Goal: Information Seeking & Learning: Learn about a topic

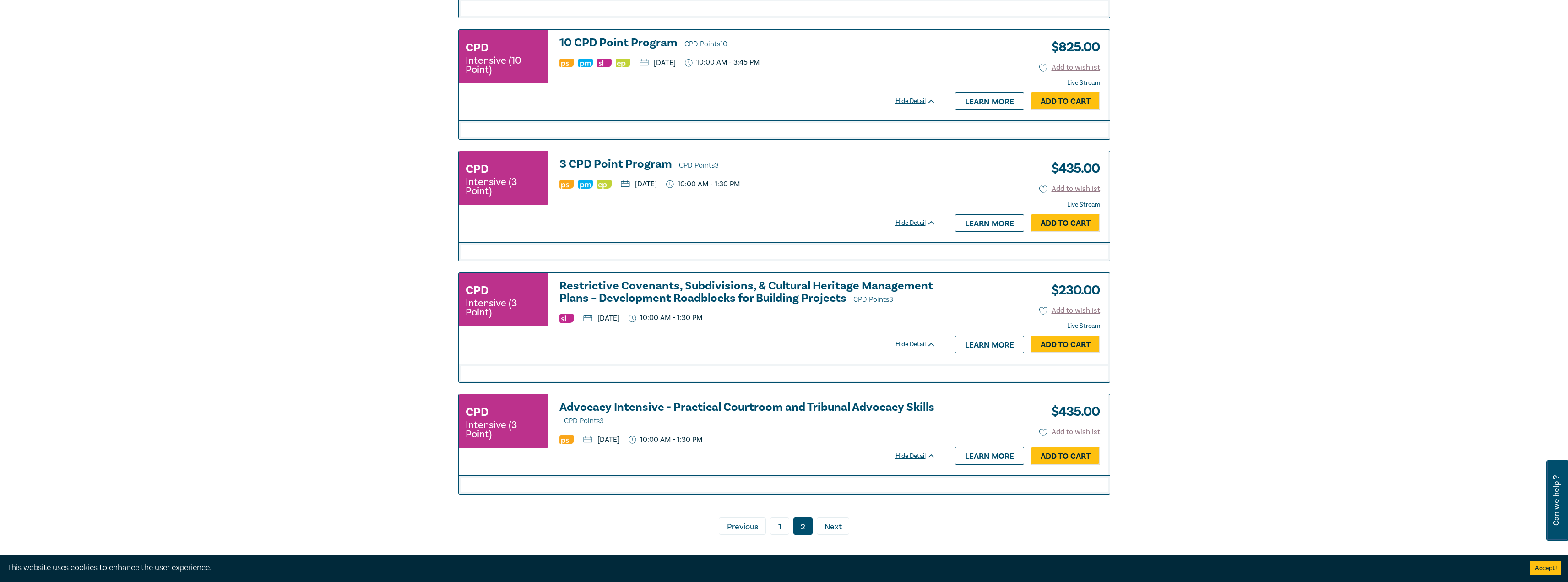
scroll to position [843, 0]
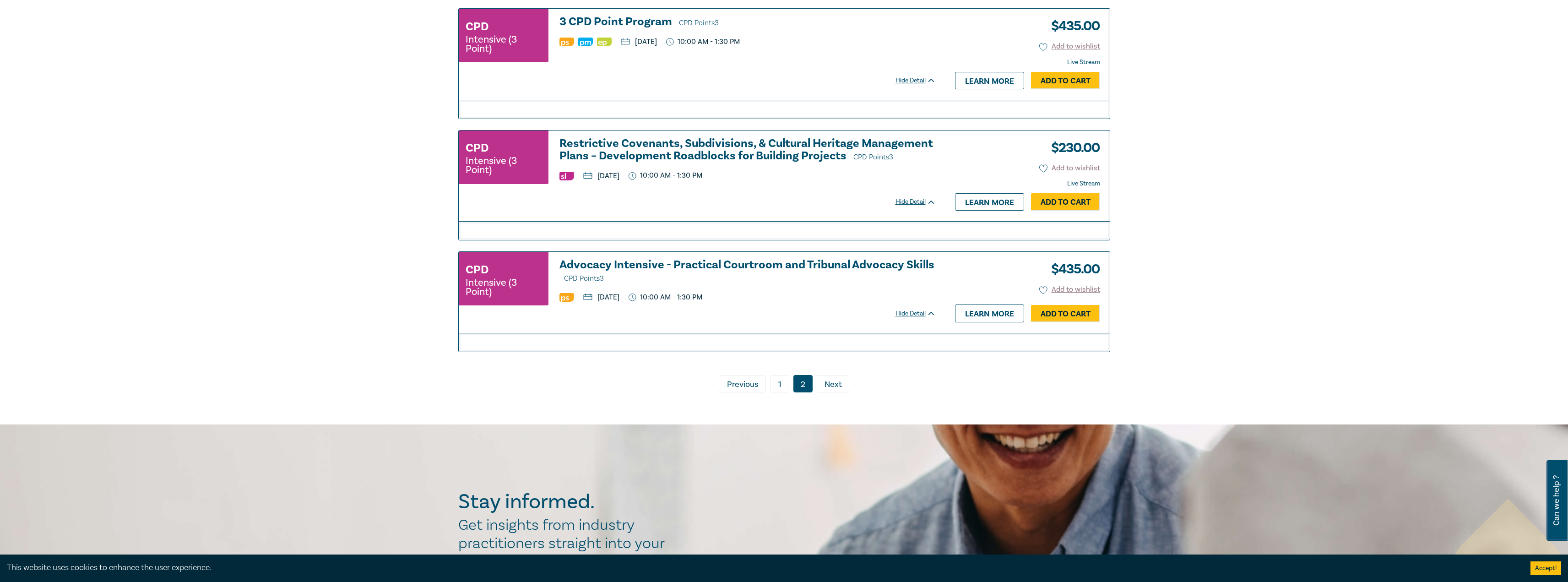
click at [784, 391] on link "1" at bounding box center [780, 383] width 19 height 18
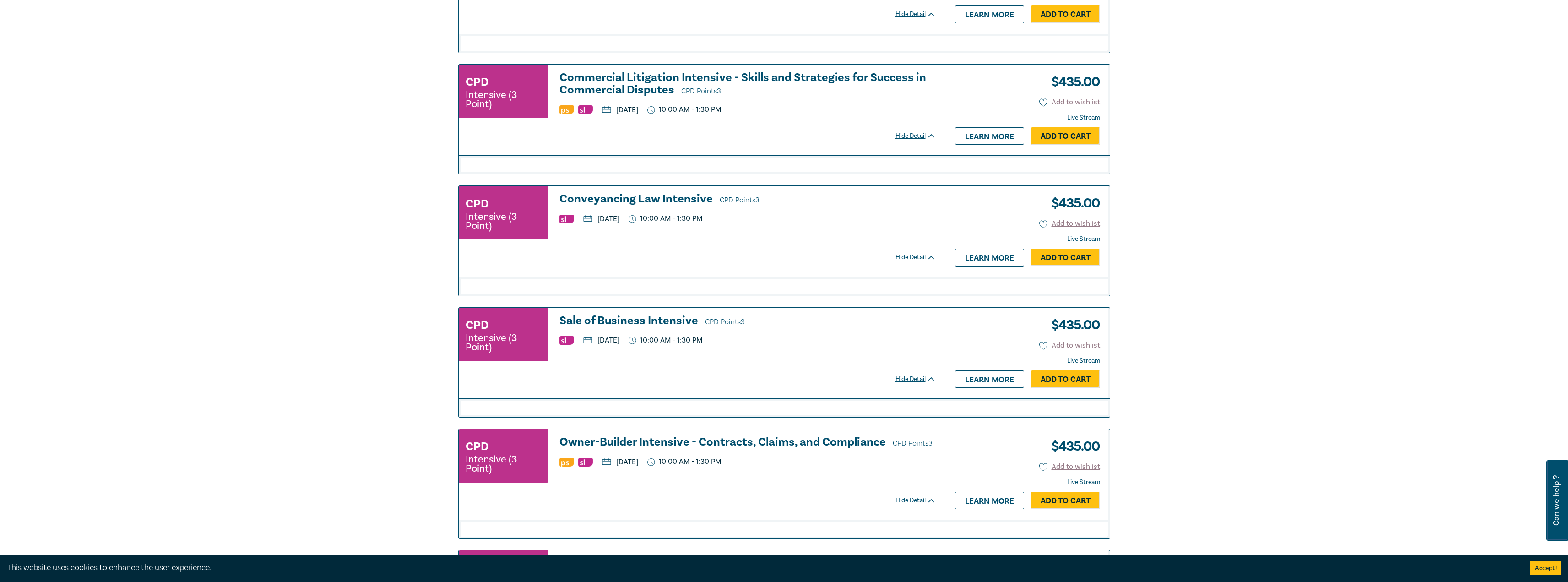
scroll to position [614, 0]
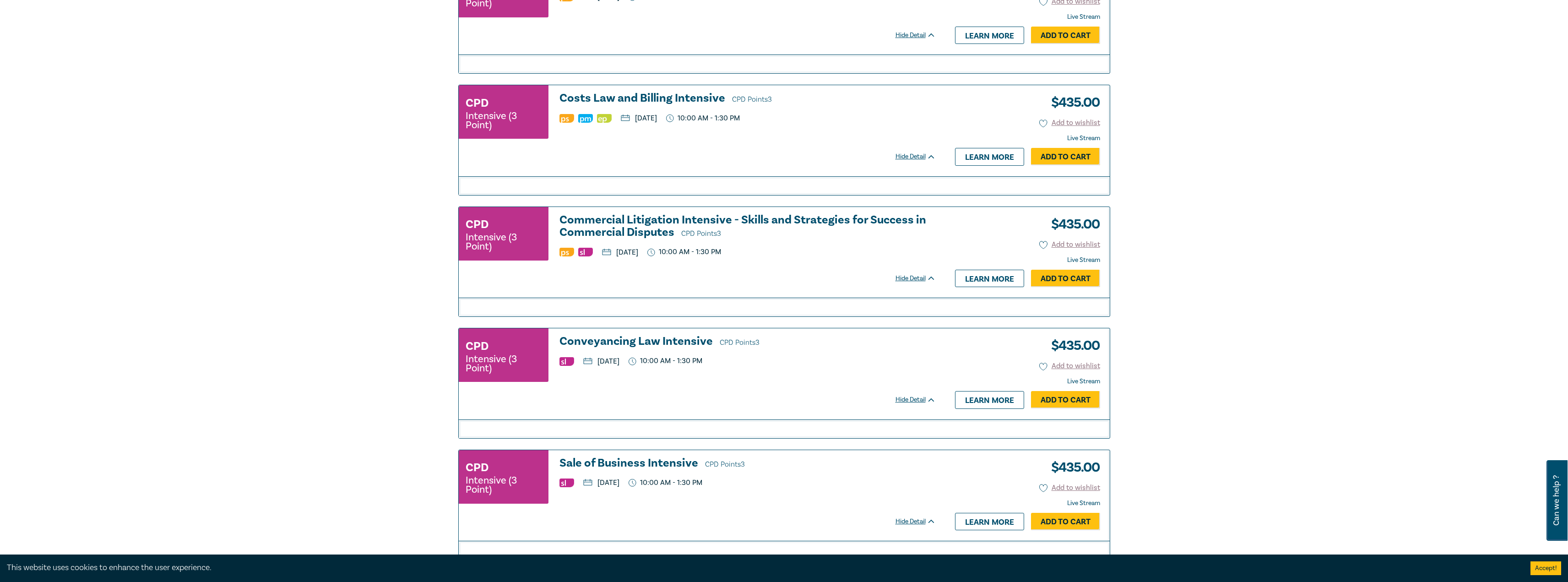
click at [631, 212] on div "CPD Intensive (3 Point) Commercial Litigation Intensive - Skills and Strategies…" at bounding box center [701, 252] width 486 height 90
click at [631, 220] on h3 "Commercial Litigation Intensive - Skills and Strategies for Success in Commerci…" at bounding box center [748, 227] width 376 height 26
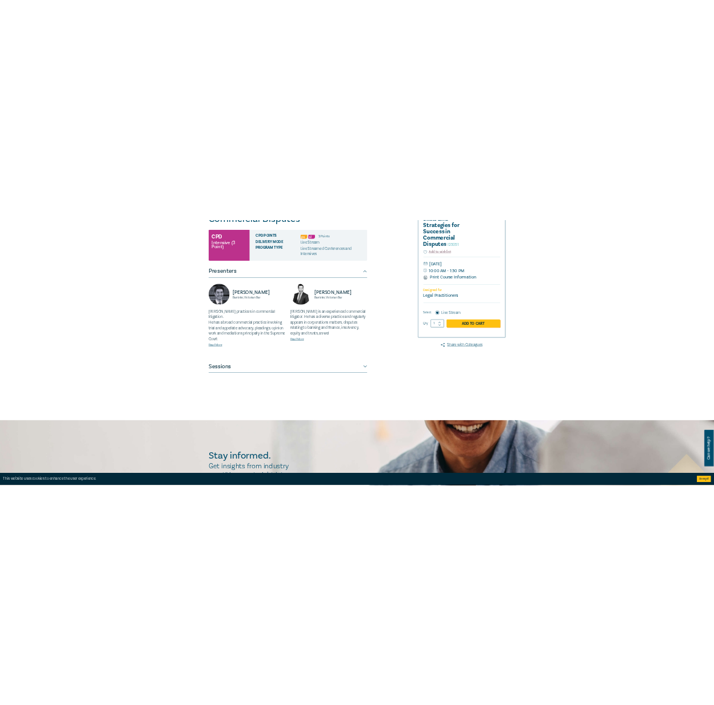
scroll to position [229, 0]
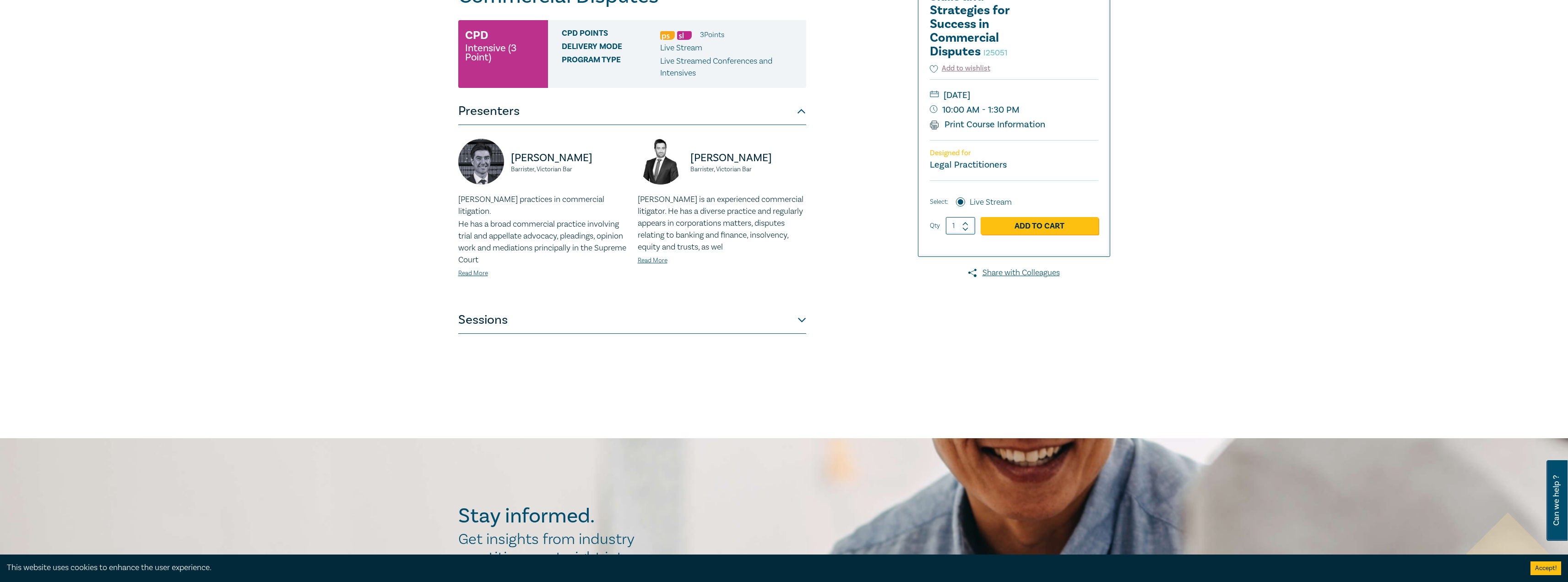
click at [754, 316] on button "Sessions" at bounding box center [632, 320] width 348 height 27
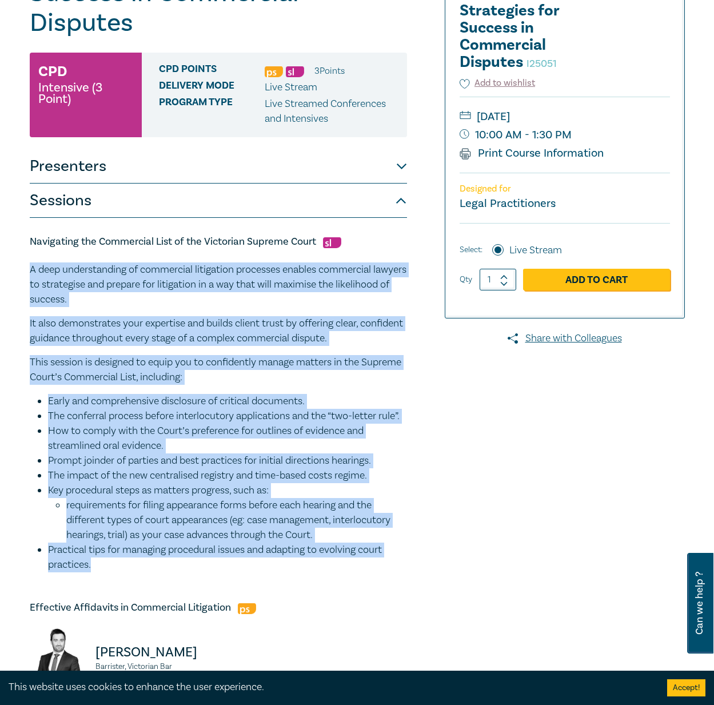
drag, startPoint x: 95, startPoint y: 582, endPoint x: 26, endPoint y: 272, distance: 317.5
click at [26, 272] on div "Commercial Litigation Intensive - Skills and Strategies for Success in Commerci…" at bounding box center [246, 715] width 446 height 1592
copy div "A deep understanding of commercial litigation processes enables commercial lawy…"
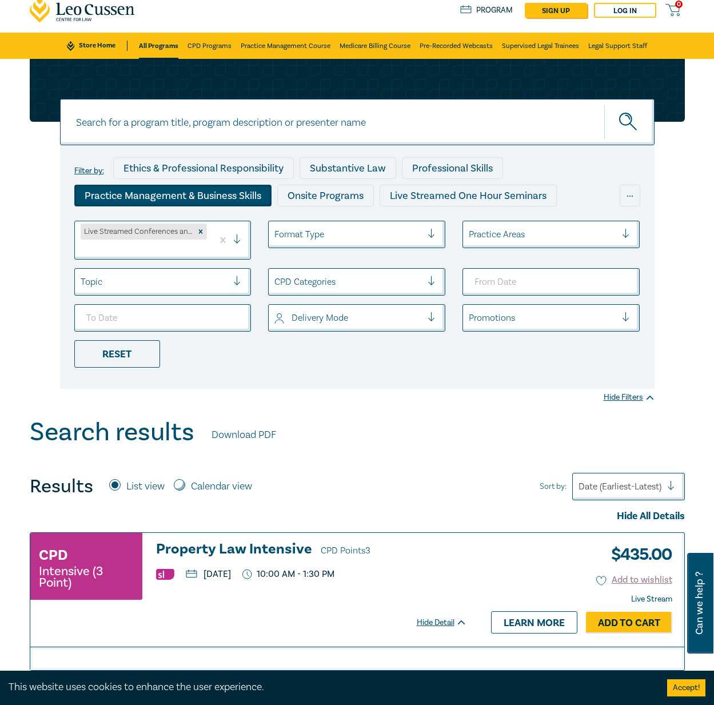
scroll to position [23, 0]
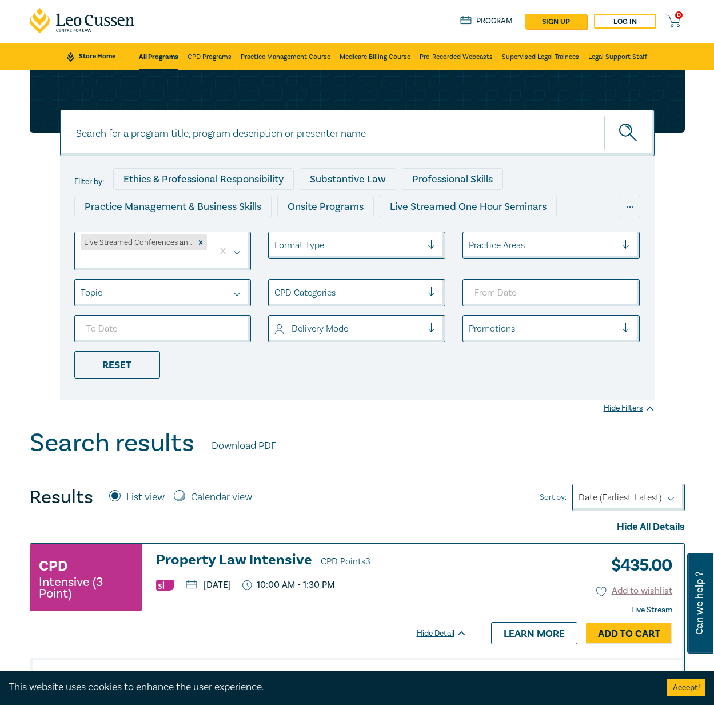
click at [202, 241] on icon "Remove Live Streamed Conferences and Intensives" at bounding box center [201, 243] width 4 height 4
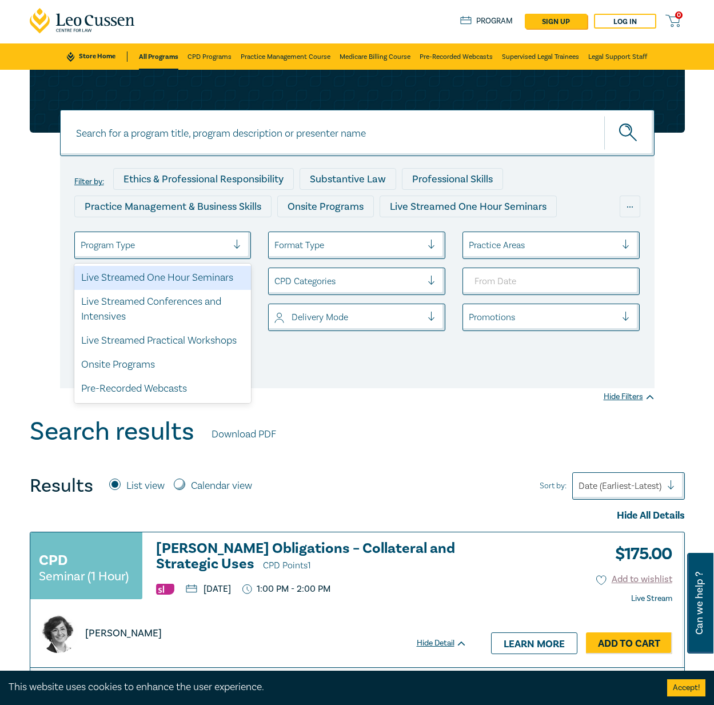
click at [160, 246] on div at bounding box center [155, 245] width 148 height 15
click at [166, 282] on div "Live Streamed One Hour Seminars" at bounding box center [162, 278] width 177 height 24
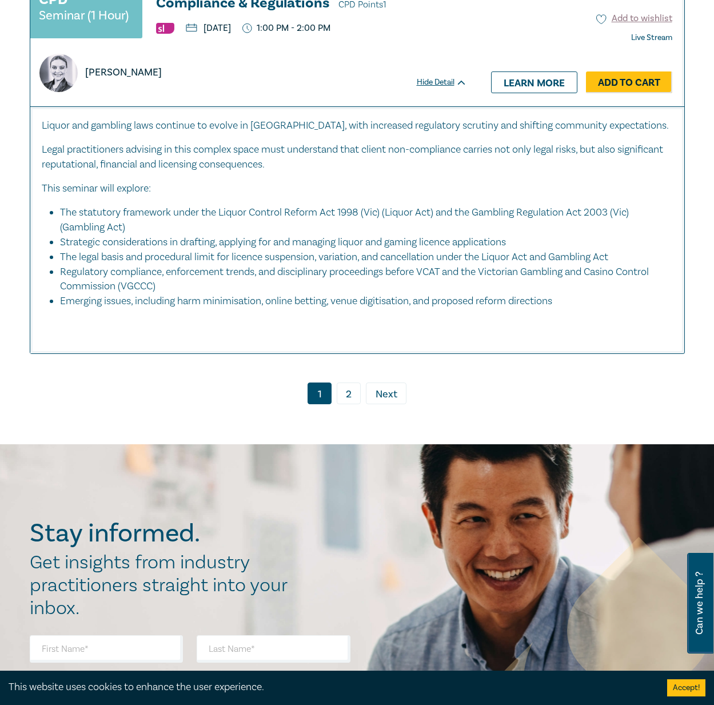
scroll to position [5789, 0]
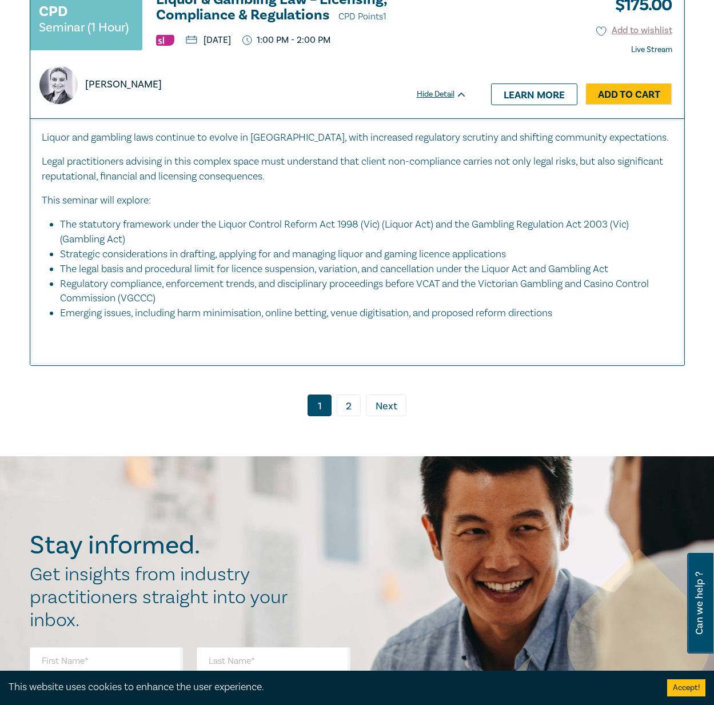
click at [348, 416] on link "2" at bounding box center [349, 406] width 24 height 22
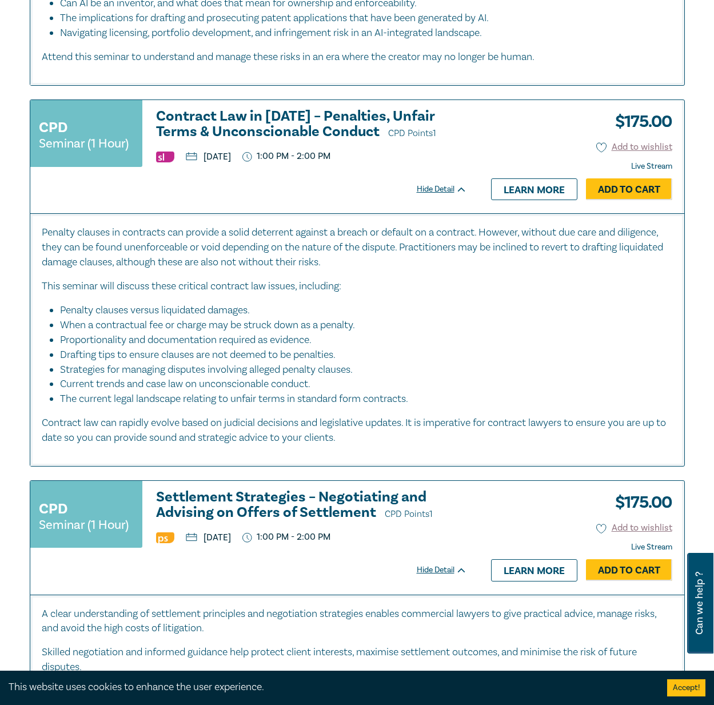
scroll to position [1302, 0]
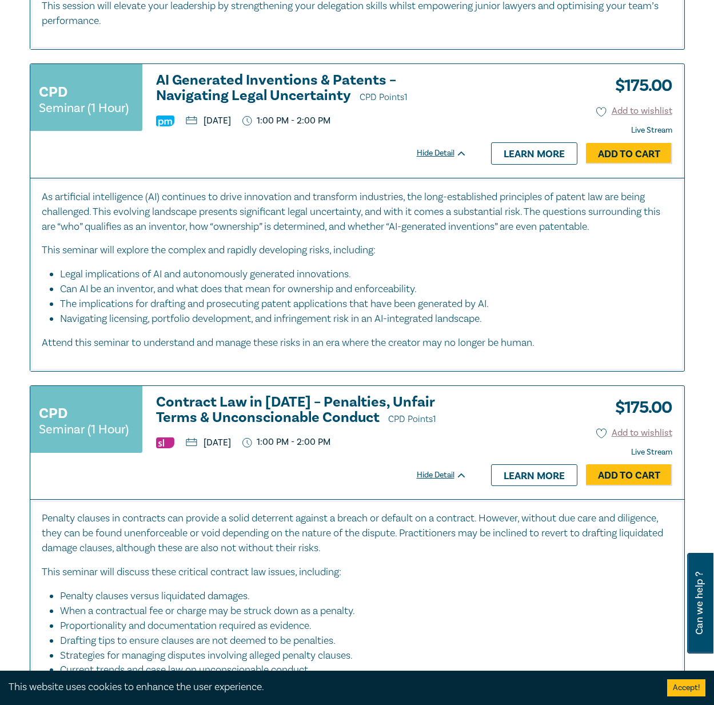
click at [291, 402] on h3 "Contract Law in 2025 – Penalties, Unfair Terms & Unconscionable Conduct CPD Poi…" at bounding box center [311, 411] width 311 height 33
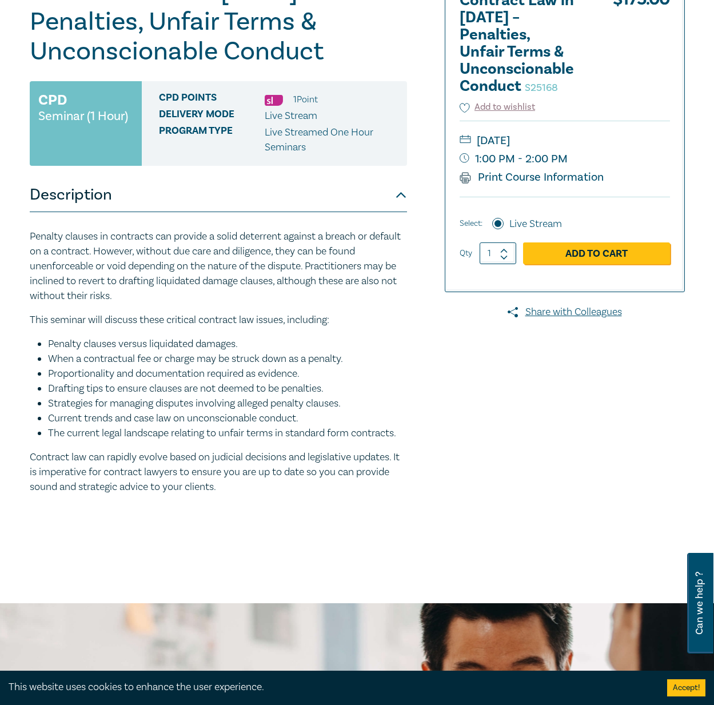
scroll to position [172, 0]
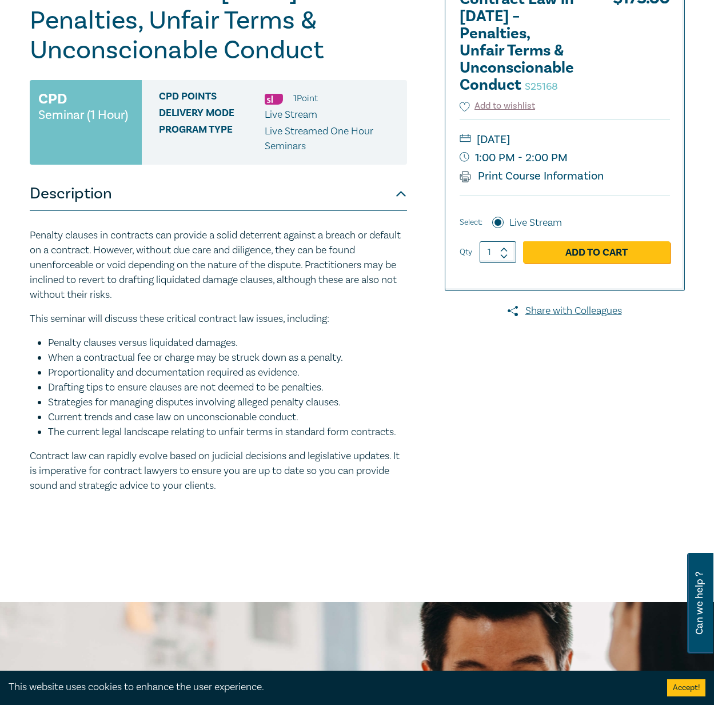
drag, startPoint x: 211, startPoint y: 487, endPoint x: 13, endPoint y: 242, distance: 315.6
click at [12, 241] on div "Contract Law in 2025 – Penalties, Unfair Terms & Unconscionable Conduct S25168 …" at bounding box center [357, 262] width 714 height 681
click at [369, 366] on li "Proportionality and documentation required as evidence." at bounding box center [227, 372] width 359 height 15
drag, startPoint x: 220, startPoint y: 486, endPoint x: 14, endPoint y: 241, distance: 320.2
click at [14, 241] on div "Contract Law in 2025 – Penalties, Unfair Terms & Unconscionable Conduct S25168 …" at bounding box center [357, 262] width 714 height 681
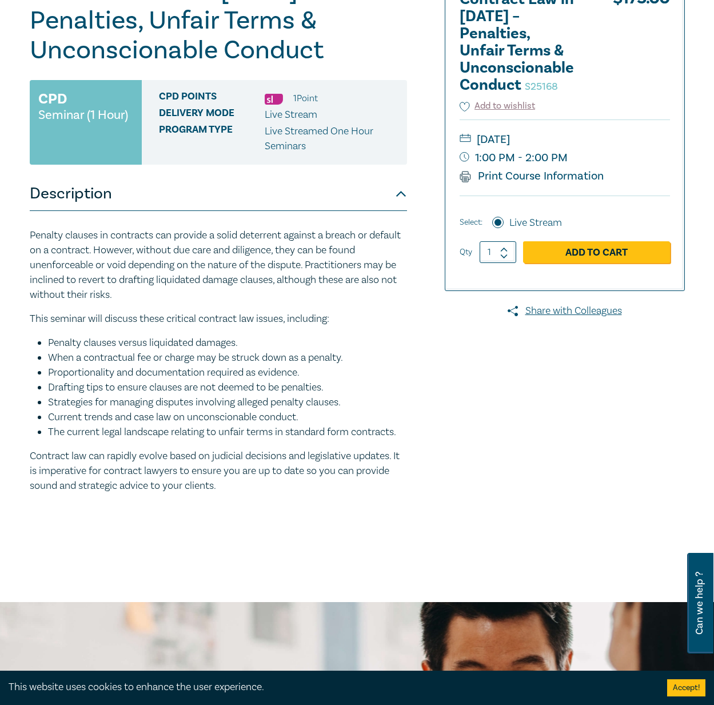
copy div "Penalty clauses in contracts can provide a solid deterrent against a breach or …"
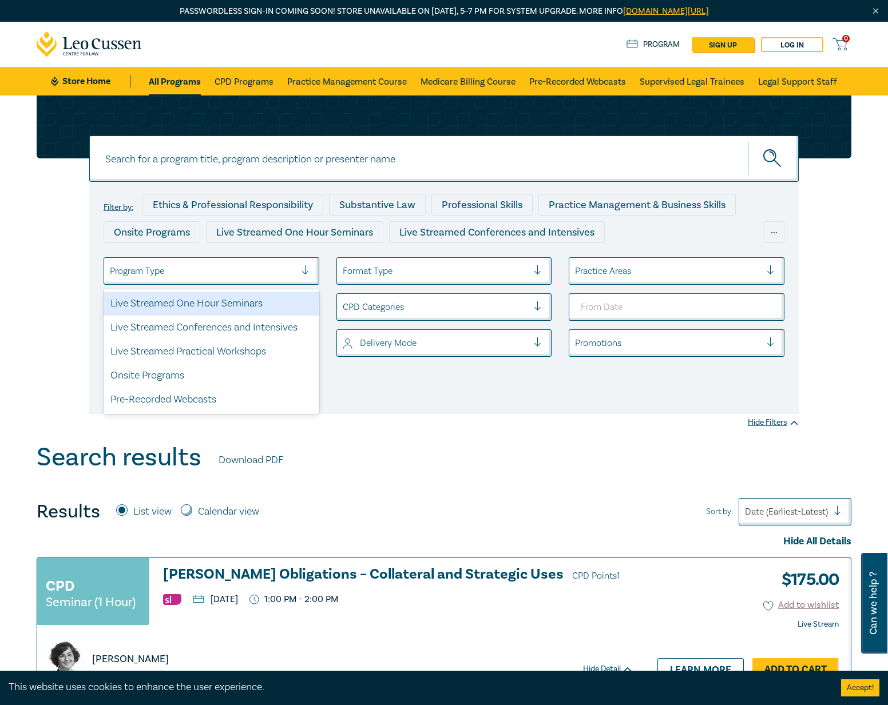
click at [241, 268] on div at bounding box center [203, 271] width 186 height 15
click at [215, 308] on div "Live Streamed One Hour Seminars" at bounding box center [212, 304] width 216 height 24
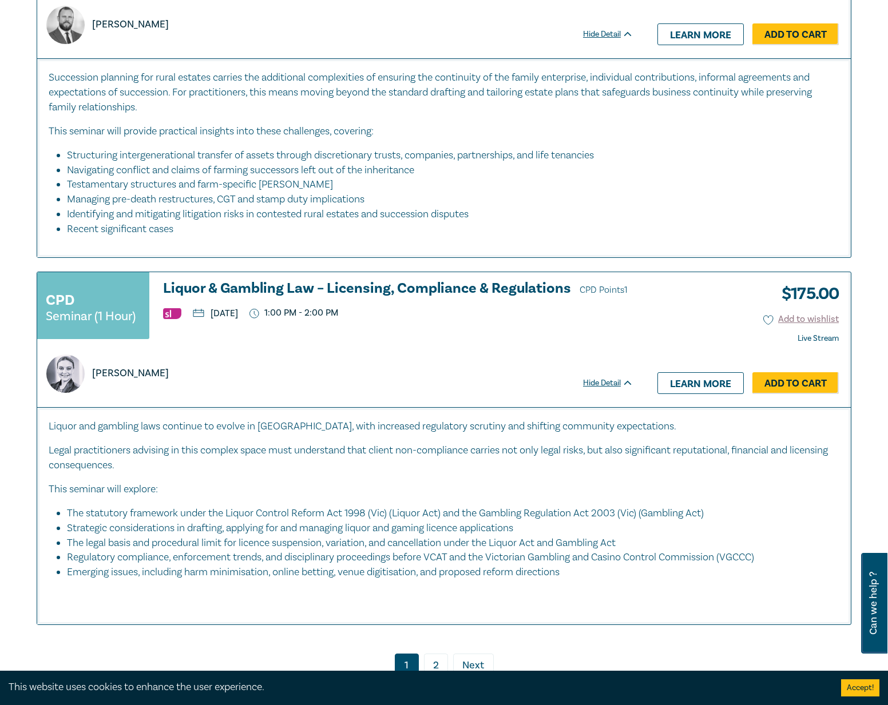
scroll to position [5634, 0]
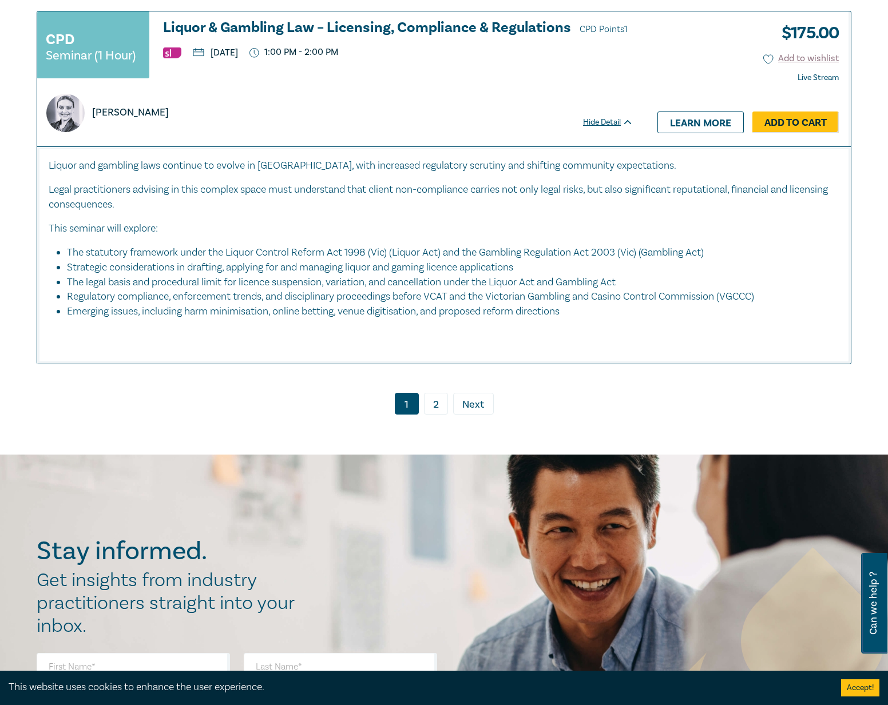
click at [436, 394] on link "2" at bounding box center [436, 404] width 24 height 22
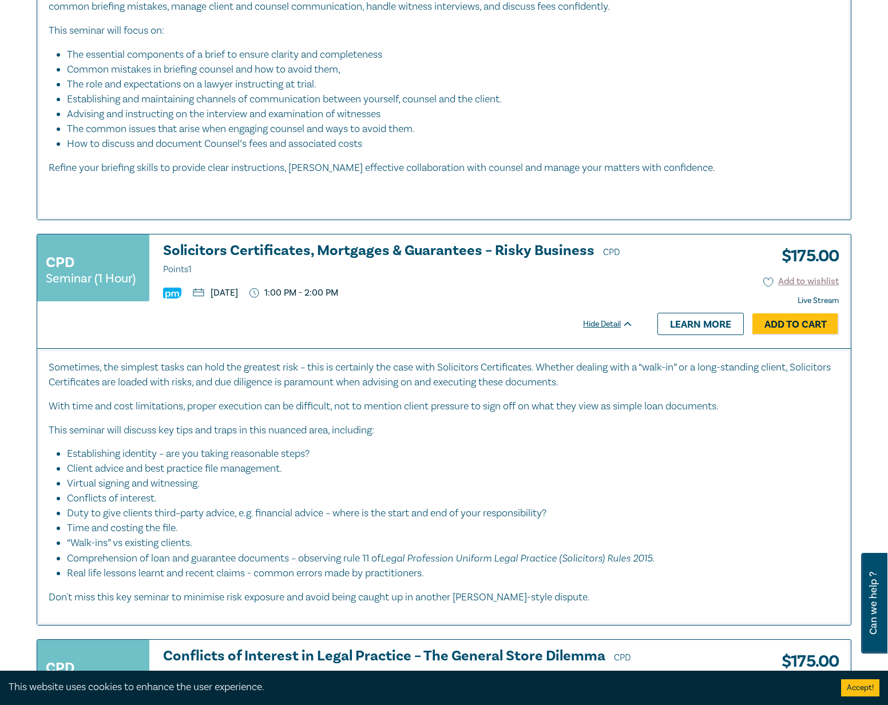
scroll to position [2328, 0]
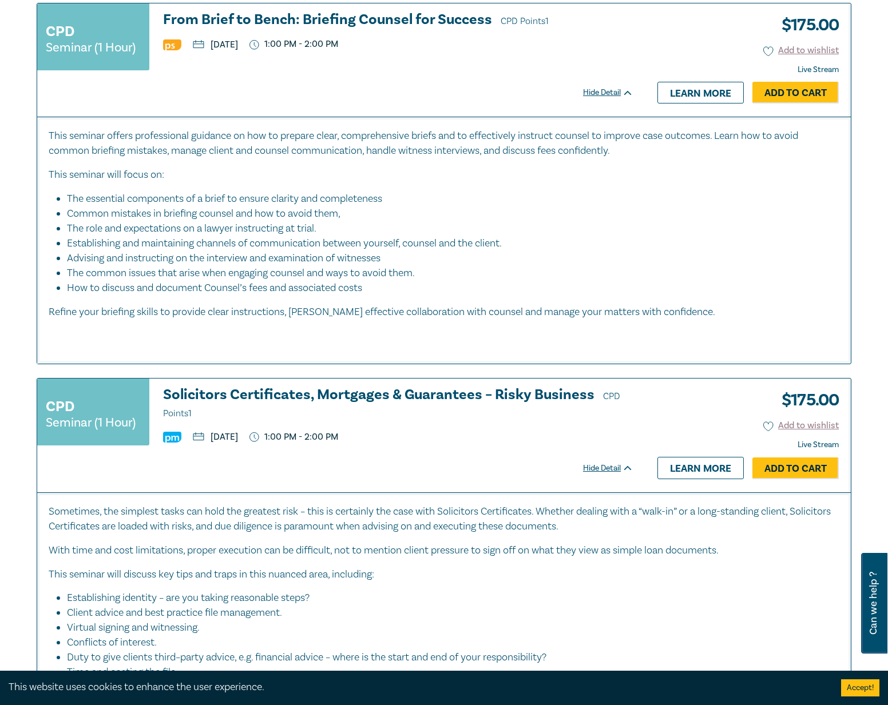
click at [361, 396] on h3 "Solicitors Certificates, Mortgages & Guarantees – Risky Business CPD Points 1" at bounding box center [398, 404] width 470 height 34
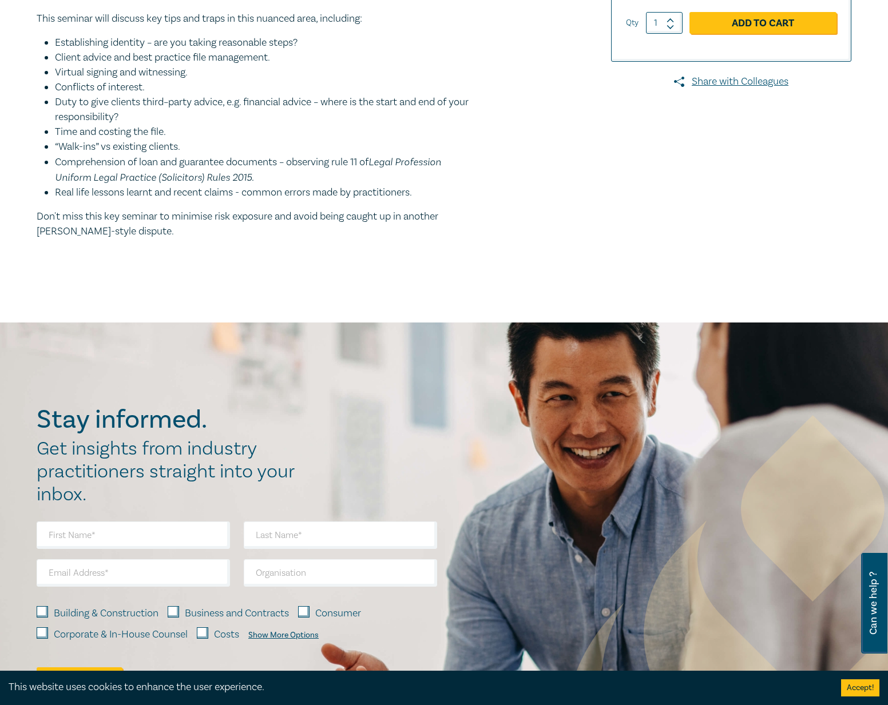
scroll to position [216, 0]
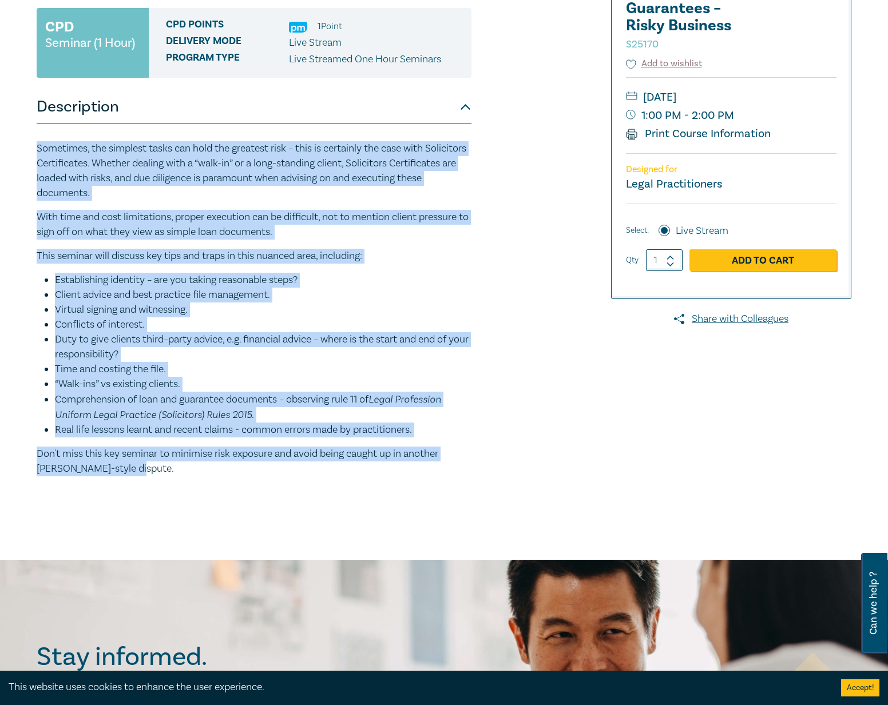
drag, startPoint x: 140, startPoint y: 468, endPoint x: 33, endPoint y: 153, distance: 332.2
click at [33, 153] on div "Solicitors Certificates, Mortgages & Guarantees – Risky Business S25170 CPD Sem…" at bounding box center [306, 220] width 552 height 572
copy div "Loremipsu, dol sitametc adipi eli sedd eiu temporin utla – etdo ma aliquaeni ad…"
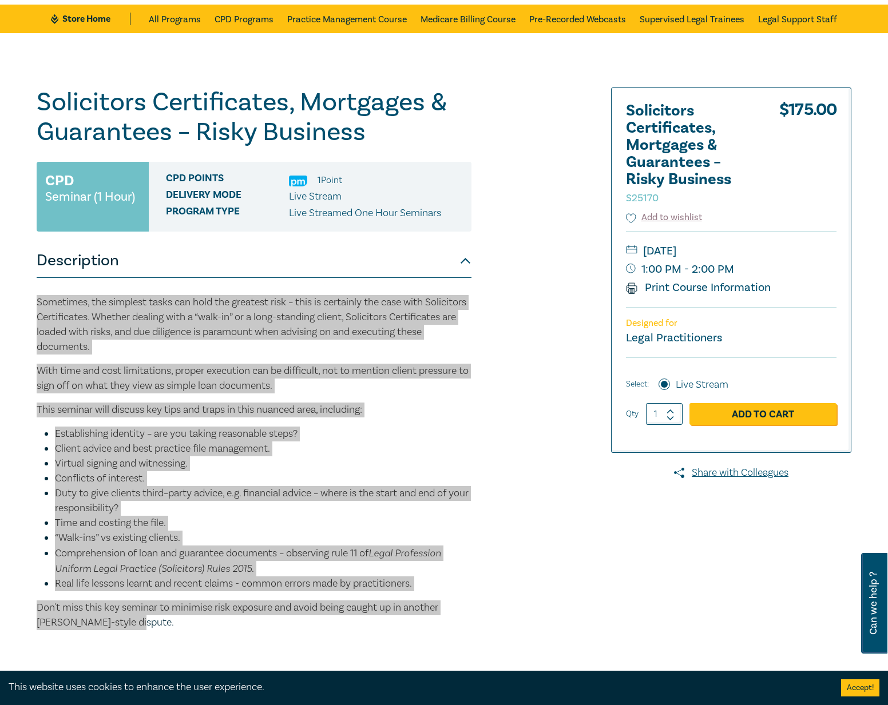
scroll to position [0, 0]
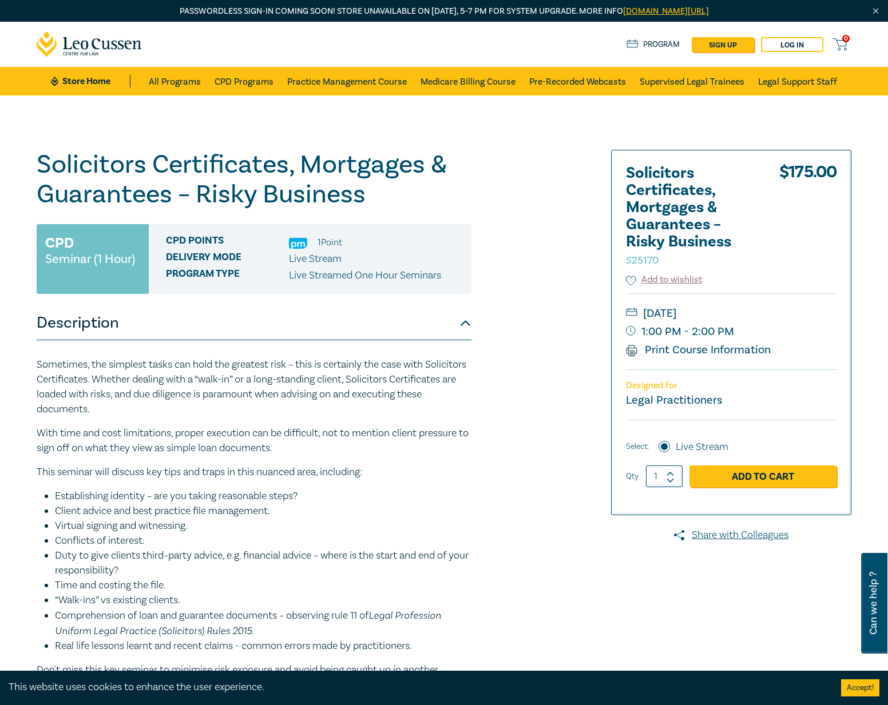
click at [487, 332] on div "Solicitors Certificates, Mortgages & Guarantees – Risky Business S25170 CPD Sem…" at bounding box center [306, 436] width 552 height 572
